Goal: Information Seeking & Learning: Learn about a topic

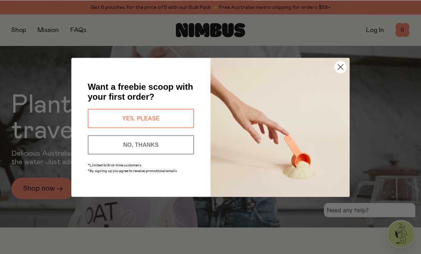
scroll to position [24, 0]
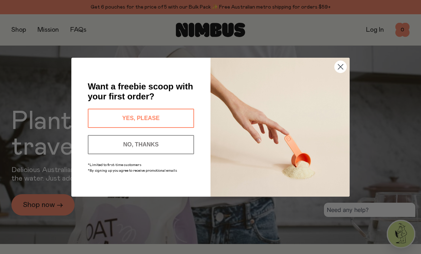
click at [337, 72] on circle "Close dialog" at bounding box center [341, 67] width 12 height 12
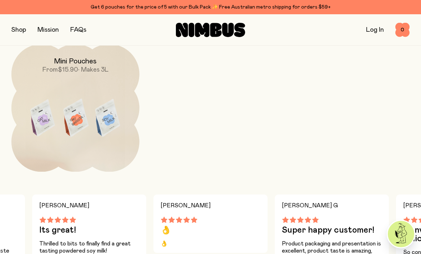
scroll to position [727, 0]
click at [52, 148] on img at bounding box center [75, 119] width 128 height 150
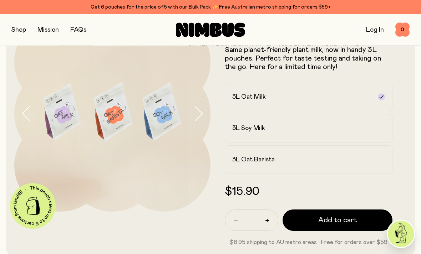
scroll to position [44, 0]
click at [22, 113] on icon "button" at bounding box center [26, 113] width 10 height 15
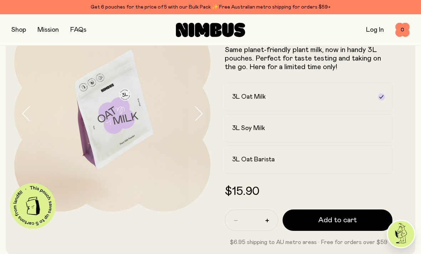
click at [26, 118] on icon "button" at bounding box center [26, 113] width 10 height 15
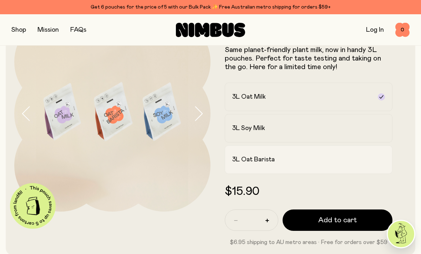
click at [249, 167] on label "3L Oat Barista" at bounding box center [309, 160] width 168 height 29
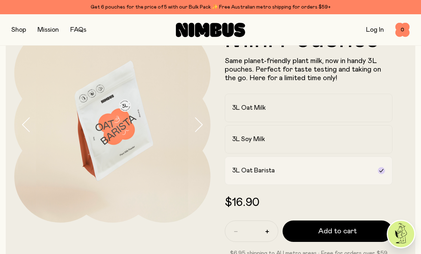
scroll to position [29, 0]
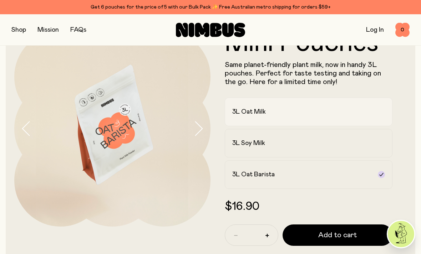
click at [253, 111] on h2 "3L Oat Milk" at bounding box center [249, 112] width 34 height 9
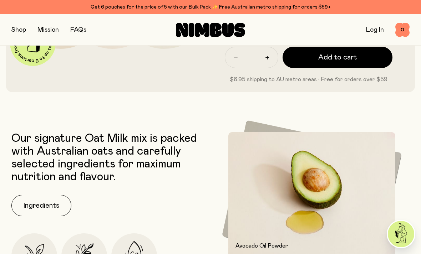
scroll to position [265, 0]
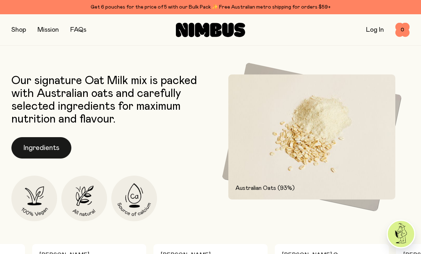
click at [34, 146] on button "Ingredients" at bounding box center [41, 147] width 60 height 21
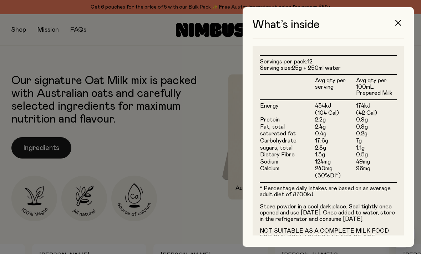
scroll to position [179, 0]
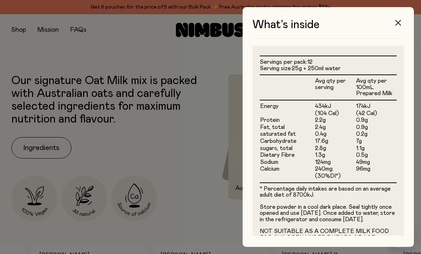
click at [400, 26] on button "button" at bounding box center [398, 22] width 17 height 17
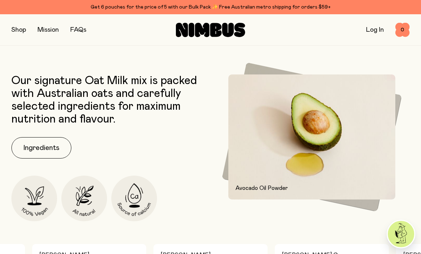
click at [270, 135] on img at bounding box center [311, 137] width 167 height 125
click at [37, 155] on button "Ingredients" at bounding box center [41, 147] width 60 height 21
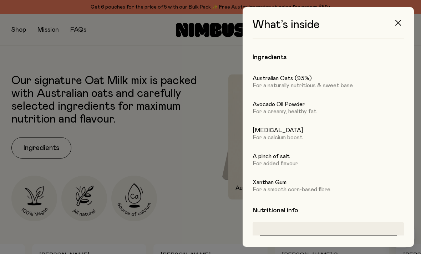
click at [392, 26] on button "button" at bounding box center [398, 22] width 17 height 17
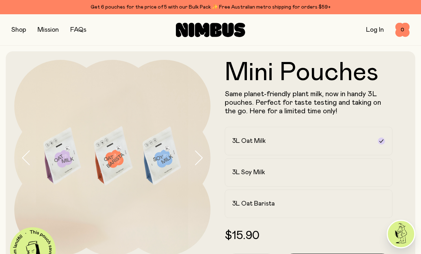
click at [22, 33] on button "button" at bounding box center [18, 30] width 15 height 10
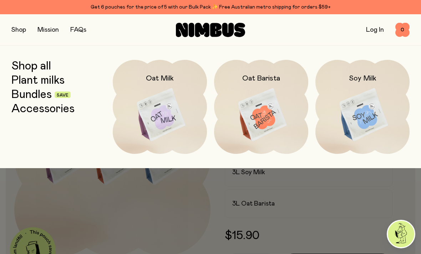
click at [147, 113] on img at bounding box center [160, 115] width 94 height 111
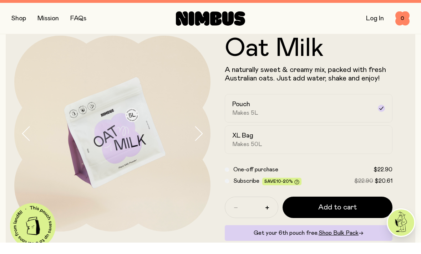
scroll to position [24, 0]
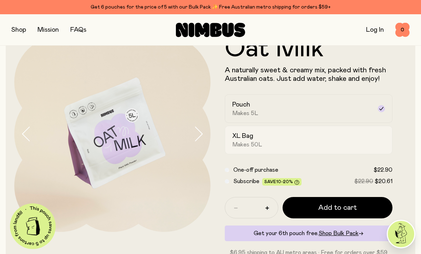
click at [249, 137] on h2 "XL Bag" at bounding box center [242, 136] width 21 height 9
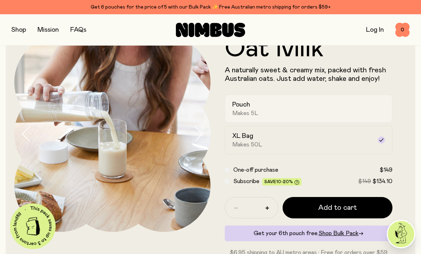
click at [259, 111] on div "Pouch Makes 5L" at bounding box center [302, 109] width 140 height 16
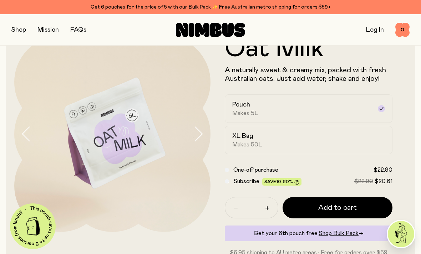
click at [32, 138] on img at bounding box center [112, 134] width 196 height 196
click at [19, 134] on button "button" at bounding box center [22, 134] width 17 height 196
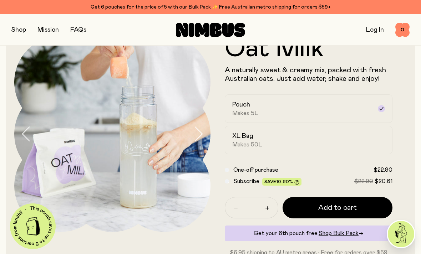
click at [25, 132] on icon "button" at bounding box center [25, 134] width 7 height 14
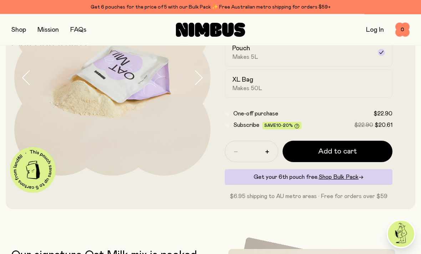
scroll to position [35, 0]
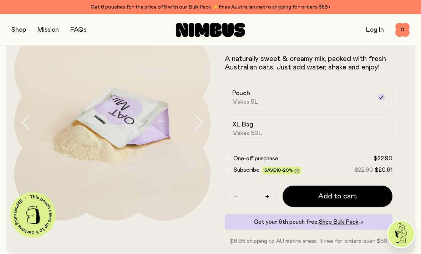
click at [80, 27] on link "FAQs" at bounding box center [78, 30] width 16 height 6
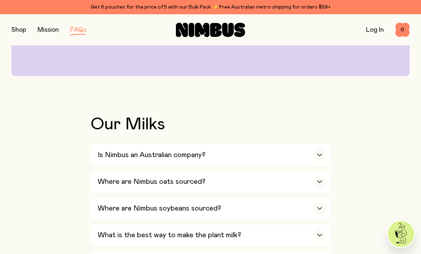
scroll to position [224, 0]
